Goal: Information Seeking & Learning: Learn about a topic

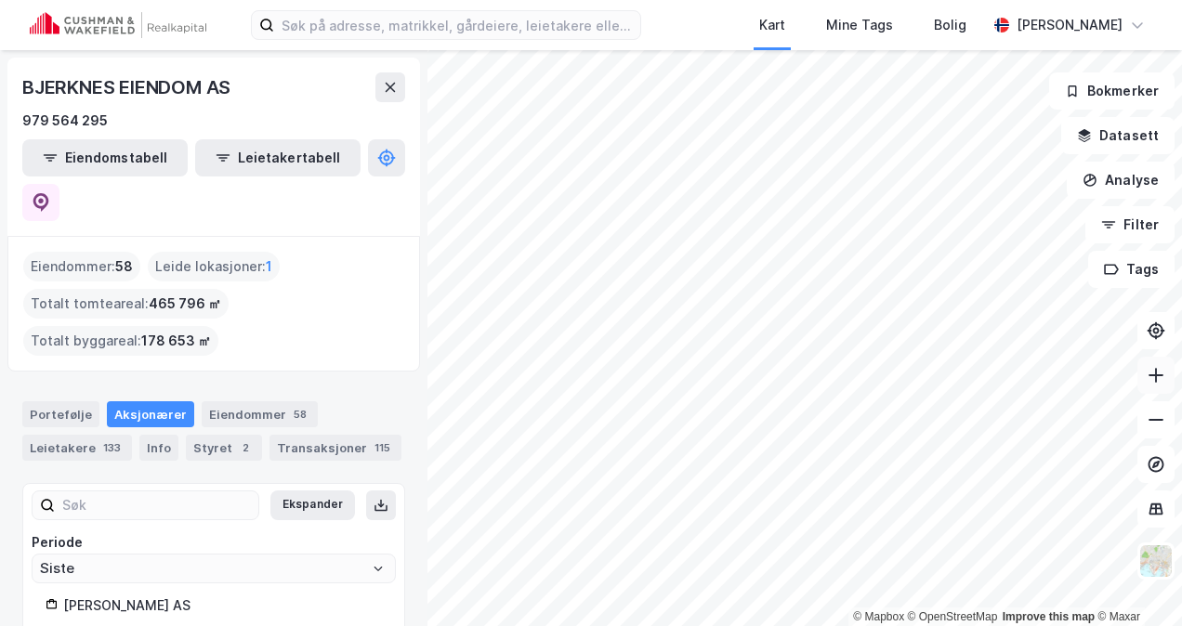
click at [1149, 380] on icon at bounding box center [1155, 375] width 19 height 19
click at [1151, 380] on icon at bounding box center [1155, 375] width 19 height 19
click at [1151, 378] on icon at bounding box center [1155, 375] width 19 height 19
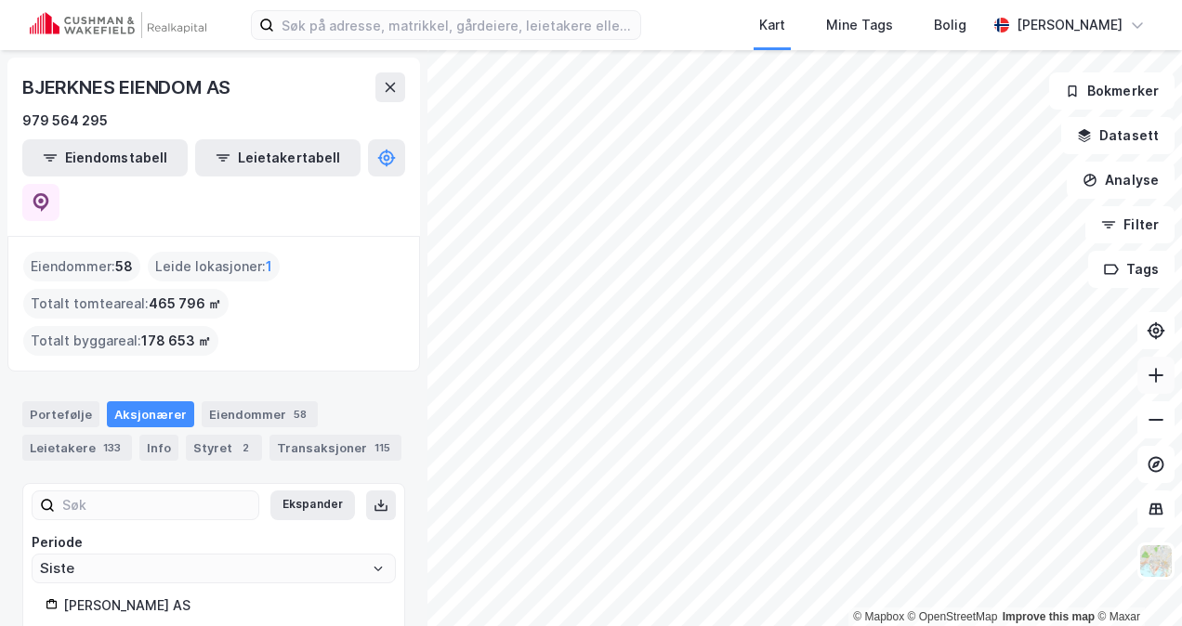
click at [1151, 378] on icon at bounding box center [1155, 375] width 19 height 19
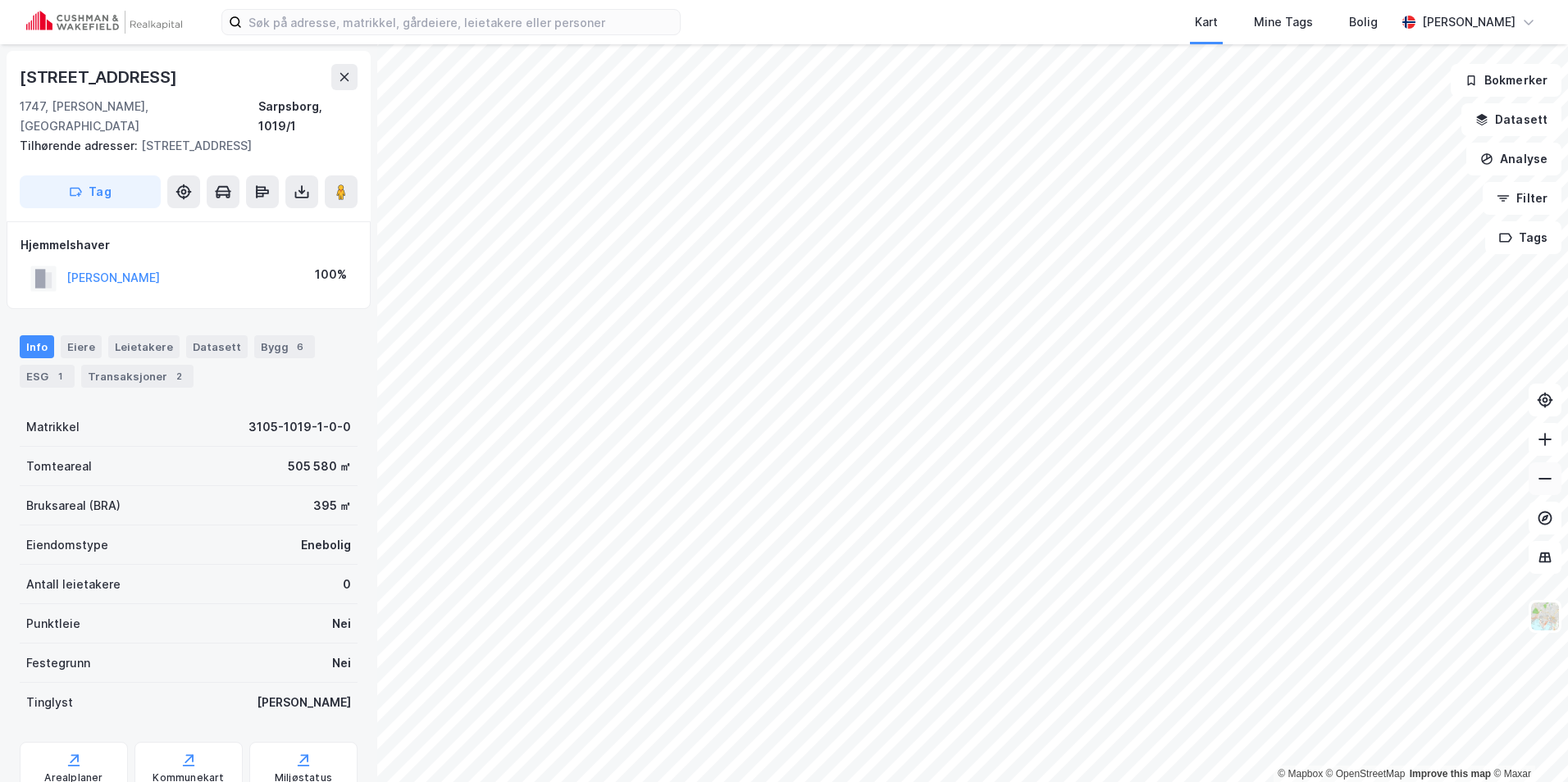
click at [1043, 487] on button at bounding box center [1544, 478] width 33 height 33
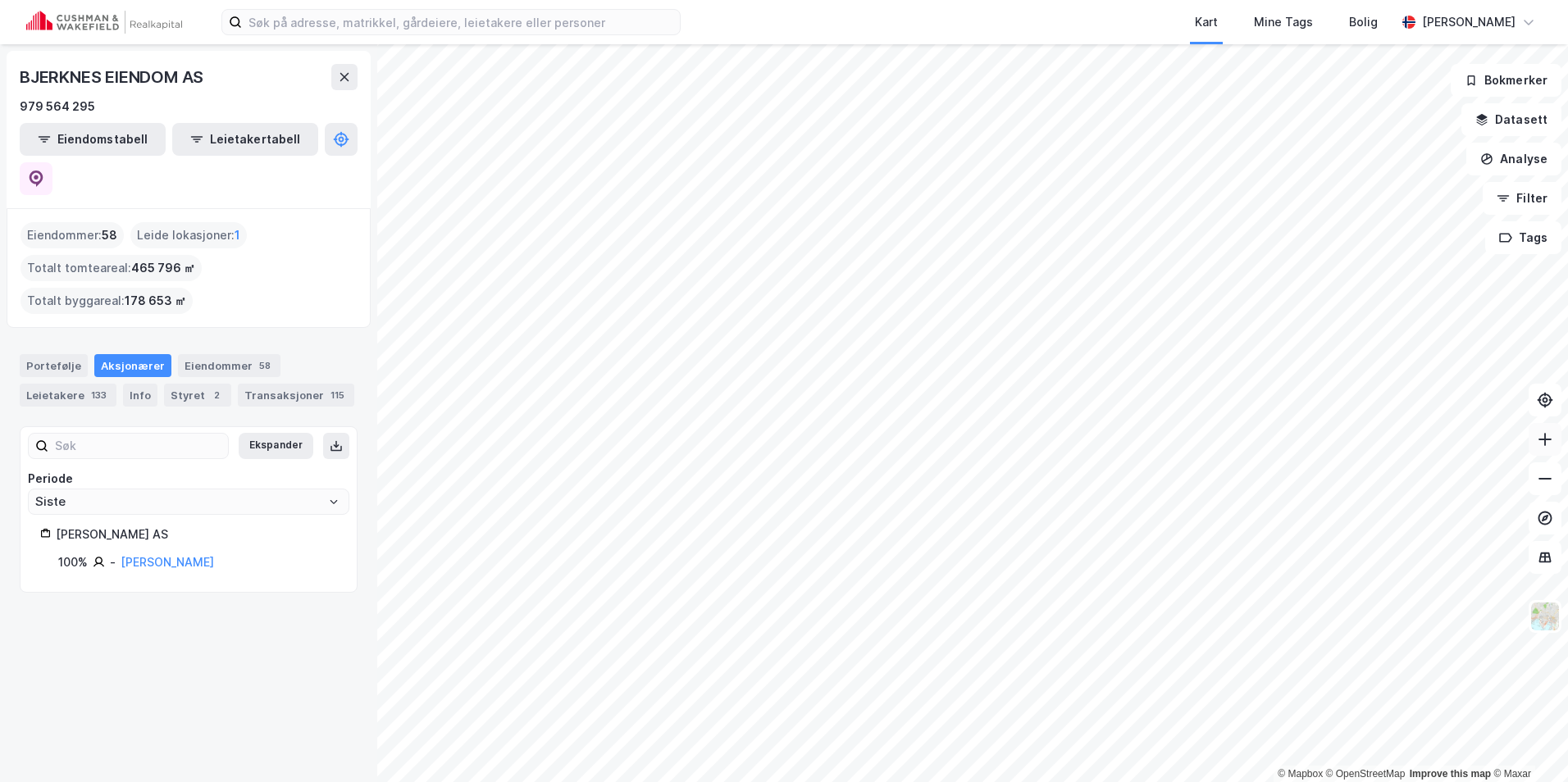
click at [1043, 438] on icon at bounding box center [1545, 440] width 17 height 17
click at [1043, 443] on icon at bounding box center [1545, 440] width 17 height 17
